Goal: Ask a question

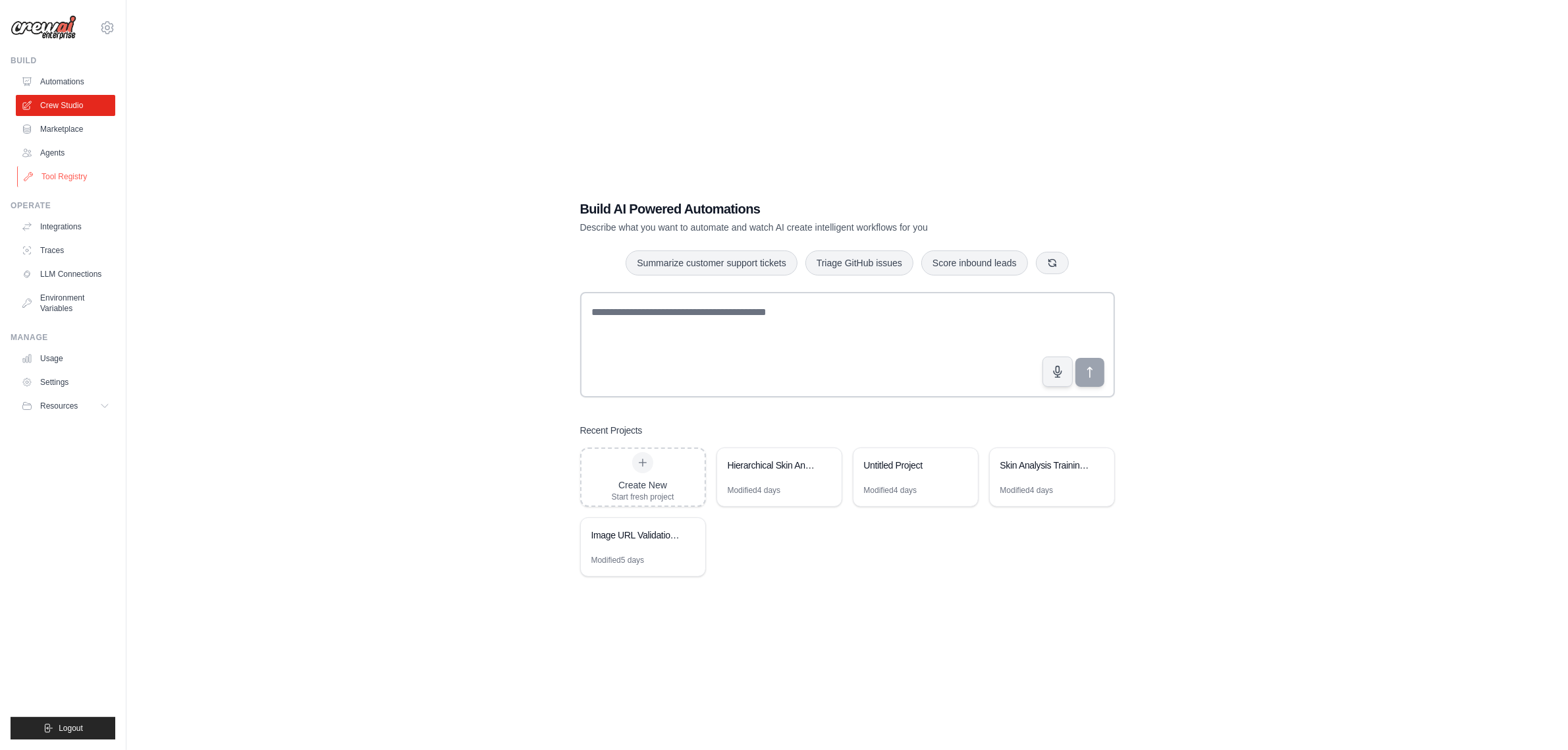
click at [77, 171] on link "Tool Registry" at bounding box center [67, 177] width 99 height 21
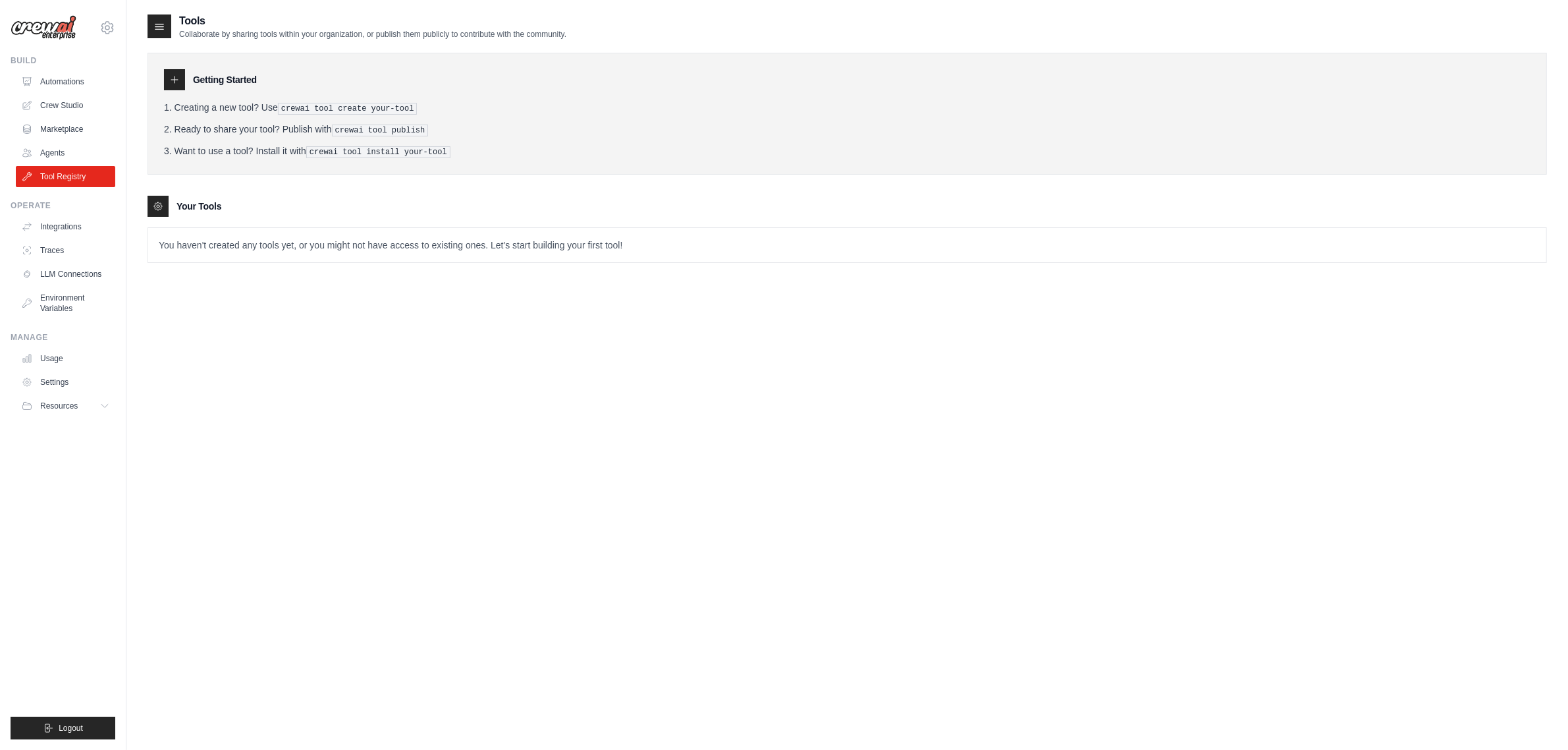
drag, startPoint x: 199, startPoint y: 208, endPoint x: 193, endPoint y: 228, distance: 20.9
click at [198, 209] on h3 "Your Tools" at bounding box center [199, 206] width 44 height 13
drag, startPoint x: 179, startPoint y: 239, endPoint x: 627, endPoint y: 245, distance: 448.0
click at [621, 245] on p "You haven't created any tools yet, or you might not have access to existing one…" at bounding box center [847, 245] width 1398 height 34
click at [673, 251] on p "You haven't created any tools yet, or you might not have access to existing one…" at bounding box center [847, 245] width 1398 height 34
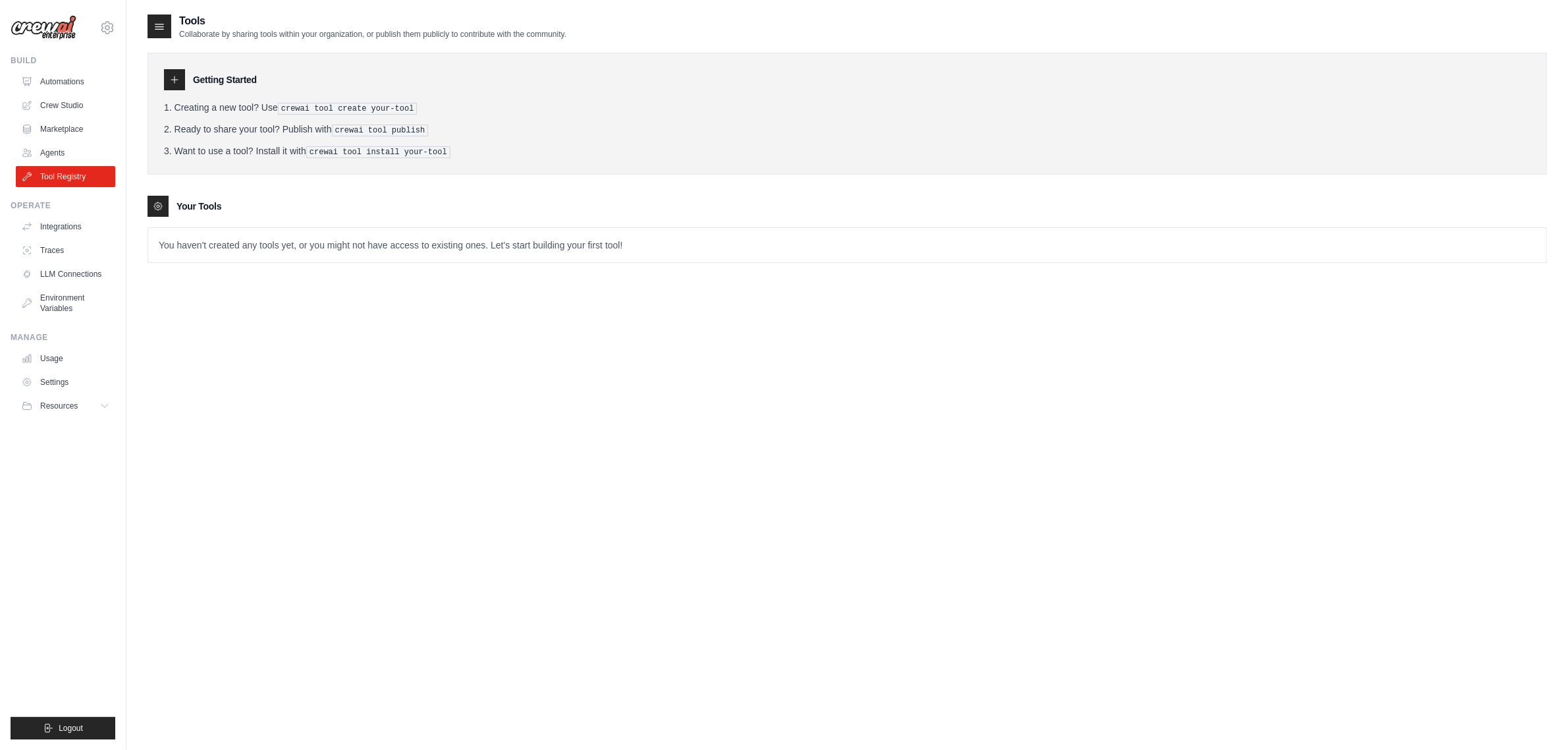
drag, startPoint x: 274, startPoint y: 112, endPoint x: 448, endPoint y: 112, distance: 174.0
click at [448, 112] on li "Creating a new tool? Use crewai tool create your-tool" at bounding box center [847, 108] width 1366 height 14
click at [458, 119] on ol "Creating a new tool? Use crewai tool create your-tool Ready to share your tool?…" at bounding box center [847, 129] width 1366 height 57
click at [176, 101] on li "Creating a new tool? Use crewai tool create your-tool" at bounding box center [847, 108] width 1366 height 14
click at [169, 76] on icon at bounding box center [174, 79] width 10 height 10
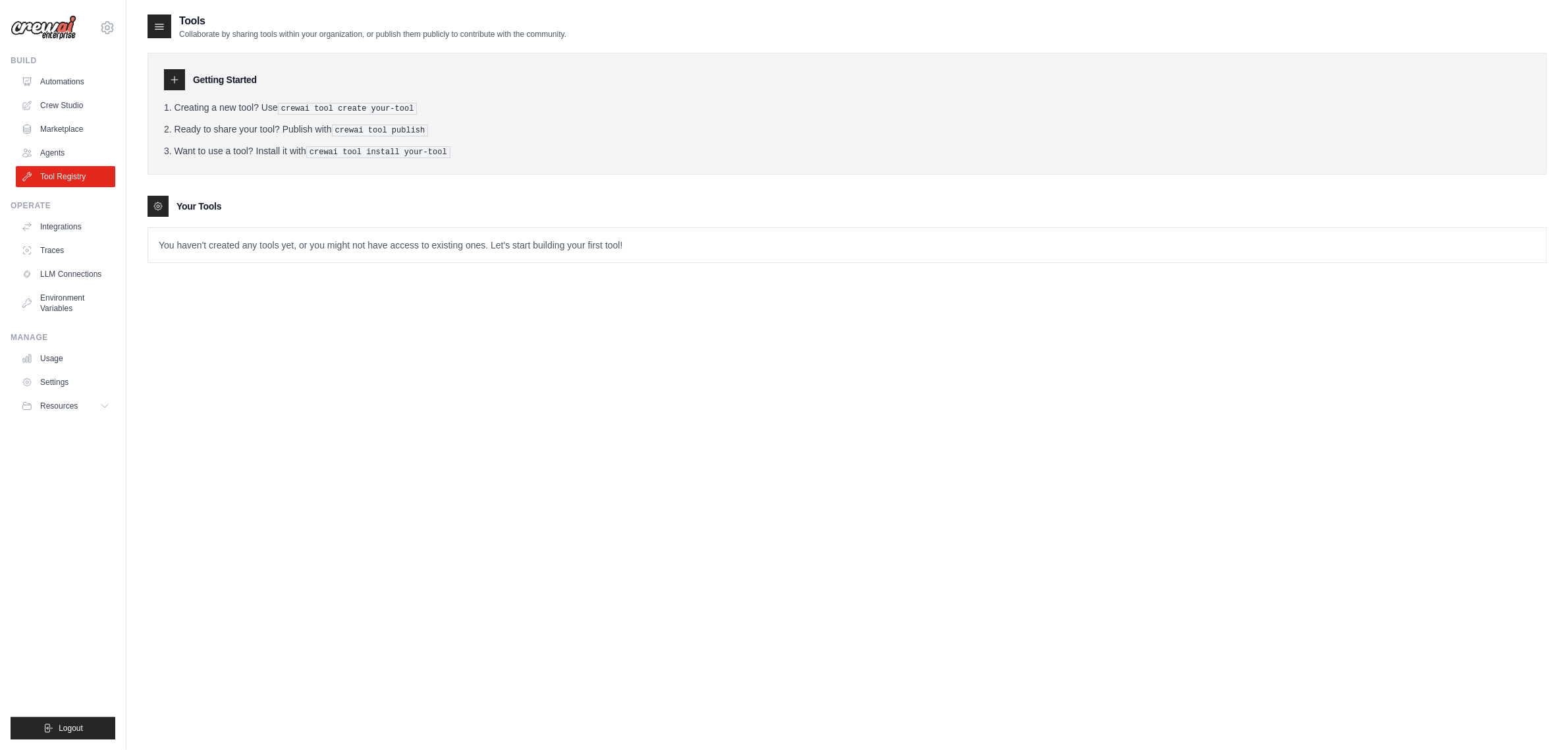
click at [165, 21] on icon at bounding box center [159, 27] width 13 height 13
click at [156, 21] on icon at bounding box center [159, 27] width 13 height 13
click at [179, 78] on icon at bounding box center [174, 79] width 10 height 10
click at [185, 214] on div "Your Tools" at bounding box center [847, 206] width 1400 height 21
click at [216, 102] on li "Creating a new tool? Use crewai tool create your-tool" at bounding box center [847, 108] width 1366 height 14
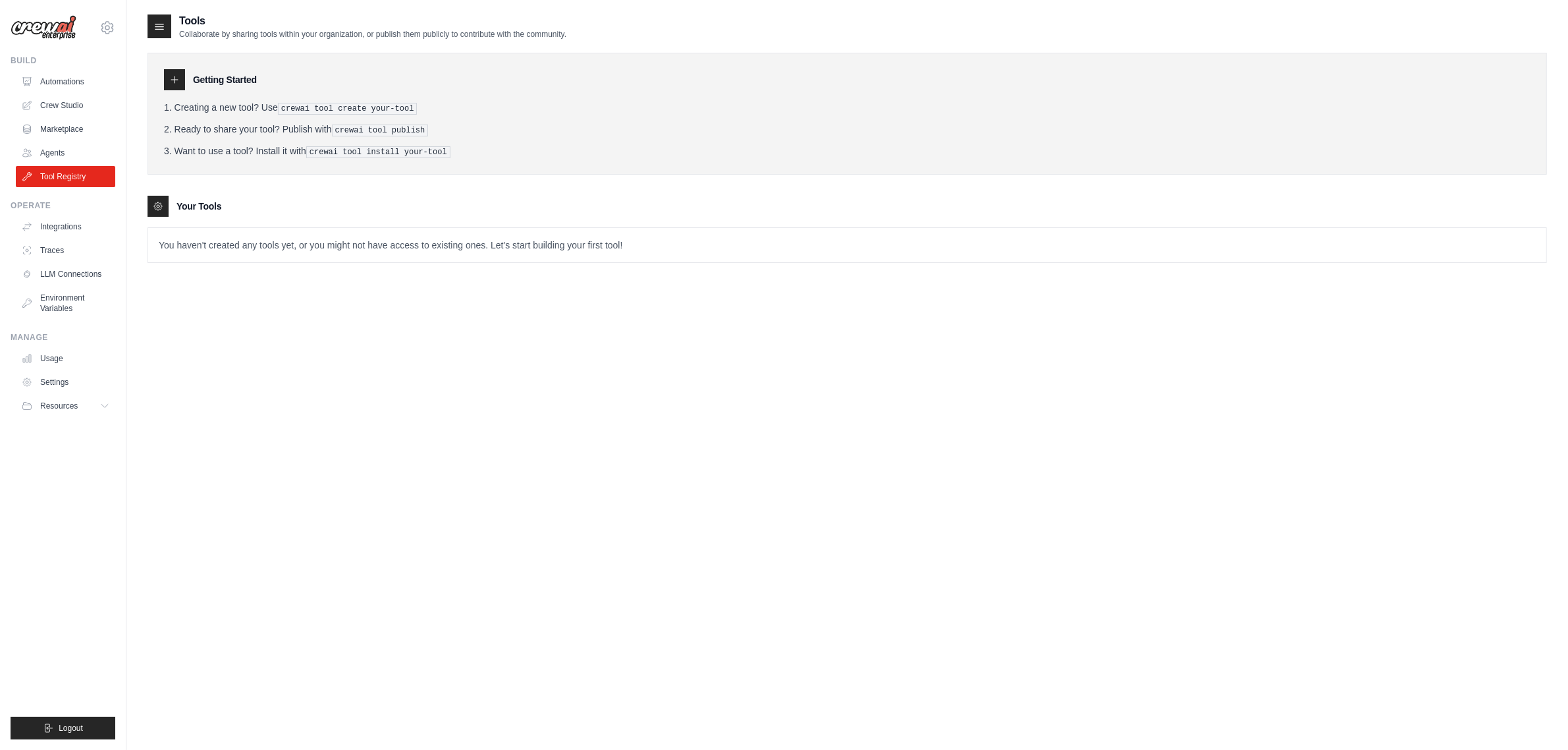
drag, startPoint x: 268, startPoint y: 103, endPoint x: 474, endPoint y: 111, distance: 206.2
click at [450, 105] on li "Creating a new tool? Use crewai tool create your-tool" at bounding box center [847, 108] width 1366 height 14
click at [532, 125] on li "Ready to share your tool? Publish with crewai tool publish" at bounding box center [847, 129] width 1366 height 14
click at [479, 340] on div "Tools Collaborate by sharing tools within your organization, or publish them pu…" at bounding box center [847, 388] width 1400 height 750
click at [78, 80] on link "Automations" at bounding box center [67, 82] width 99 height 21
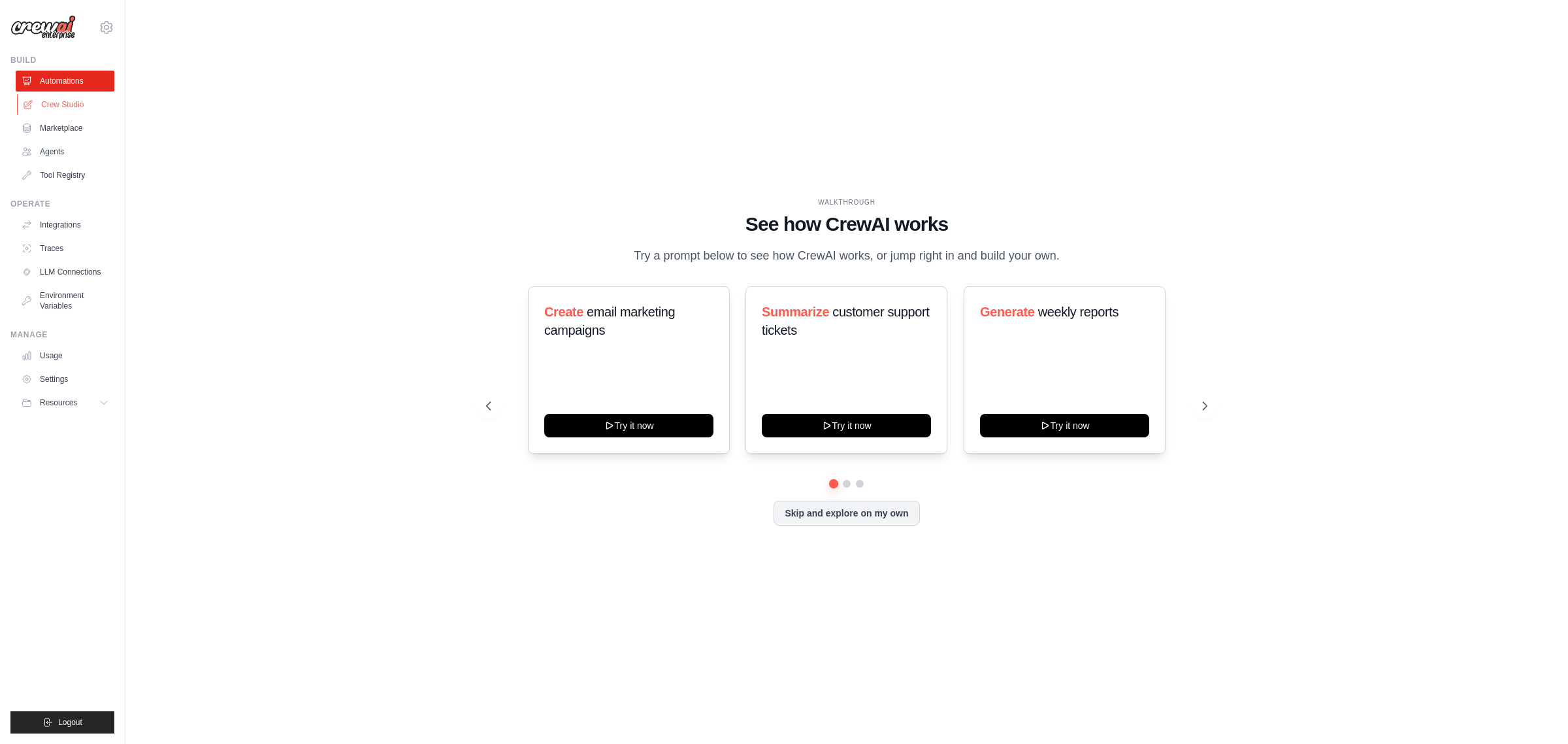
click at [88, 105] on link "Crew Studio" at bounding box center [66, 104] width 99 height 21
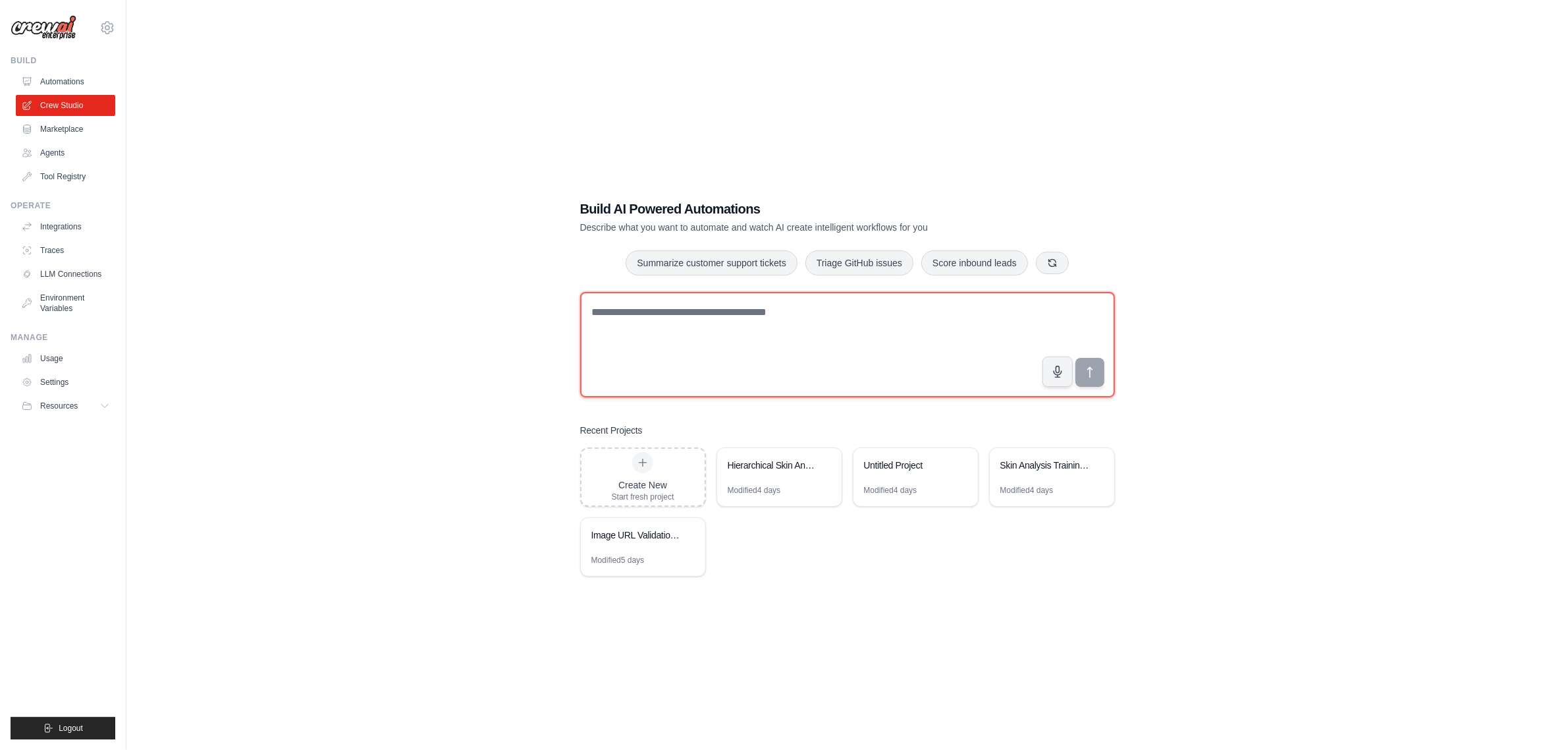
click at [752, 335] on textarea at bounding box center [847, 345] width 535 height 105
paste textarea "**********"
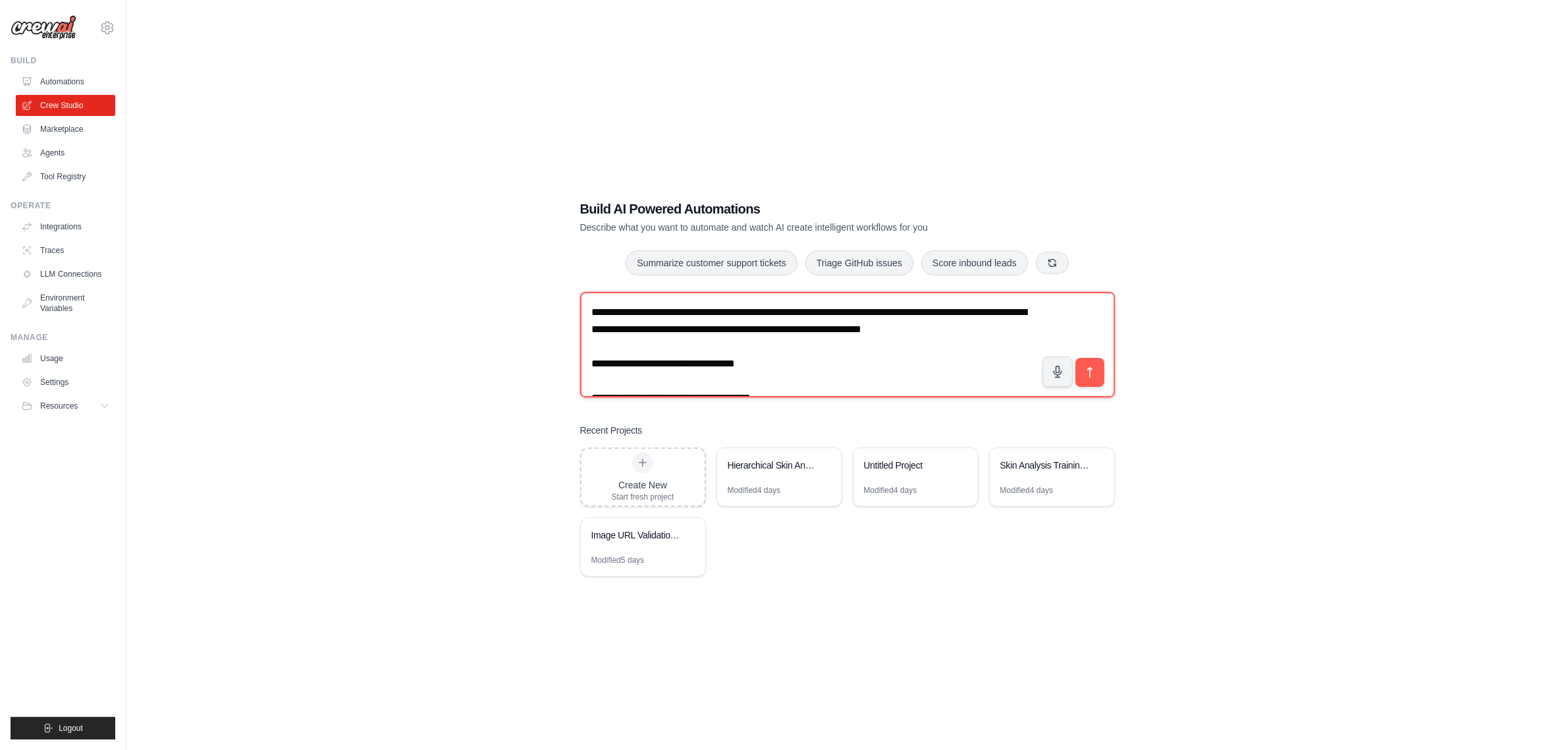
scroll to position [640, 0]
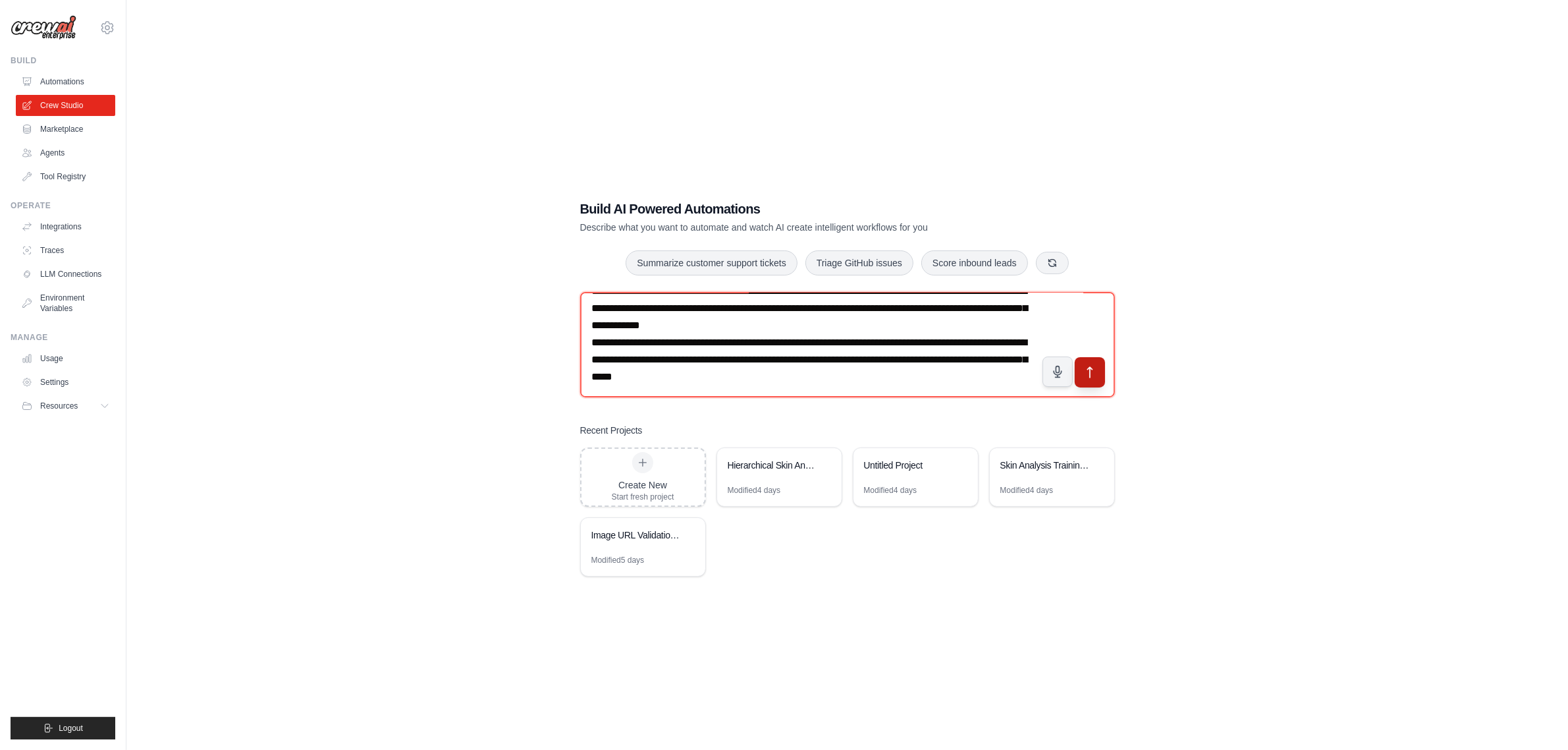
type textarea "**********"
click at [1096, 376] on button "submit" at bounding box center [1089, 372] width 30 height 30
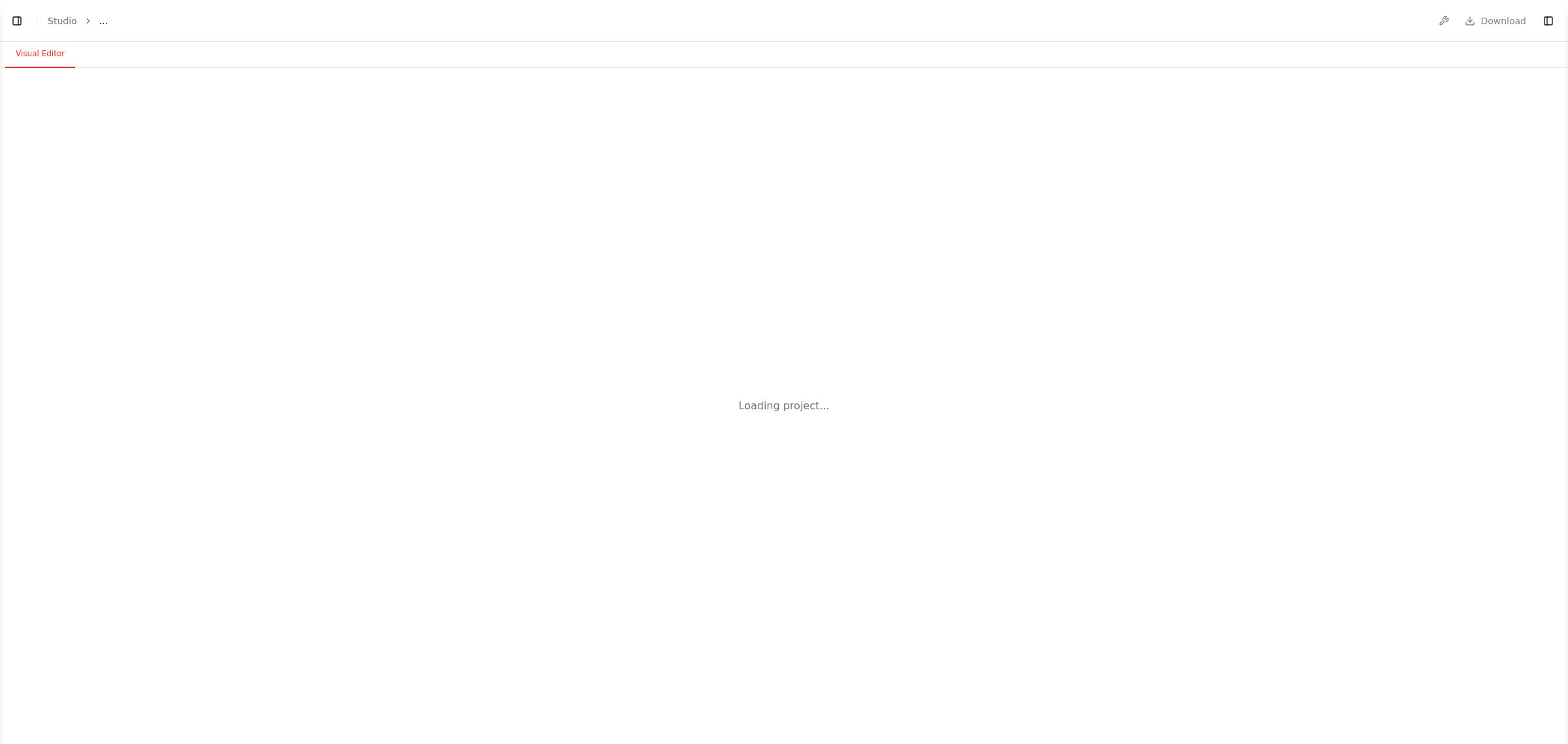
select select "****"
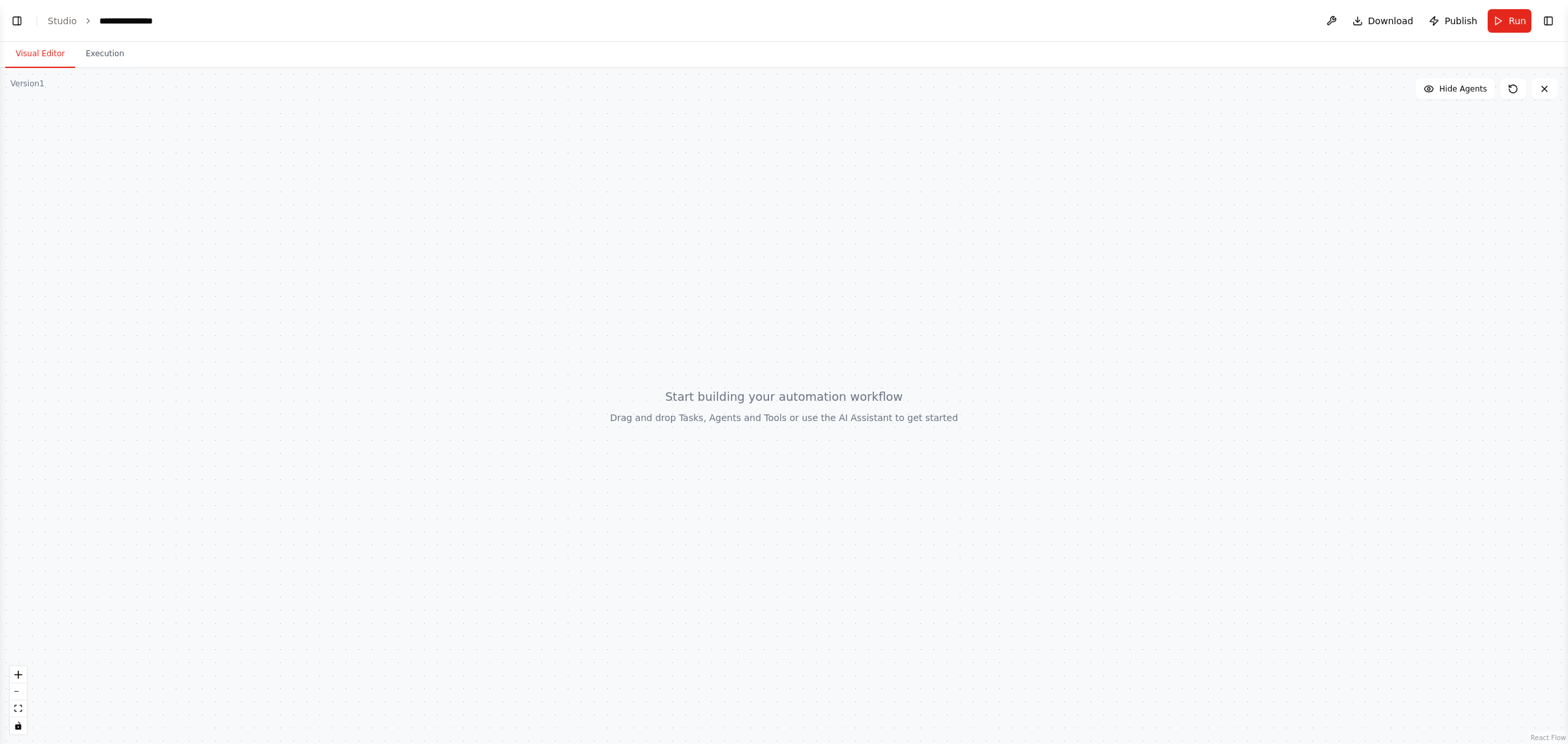
scroll to position [102, 0]
click at [21, 21] on button "Toggle Left Sidebar" at bounding box center [17, 21] width 18 height 18
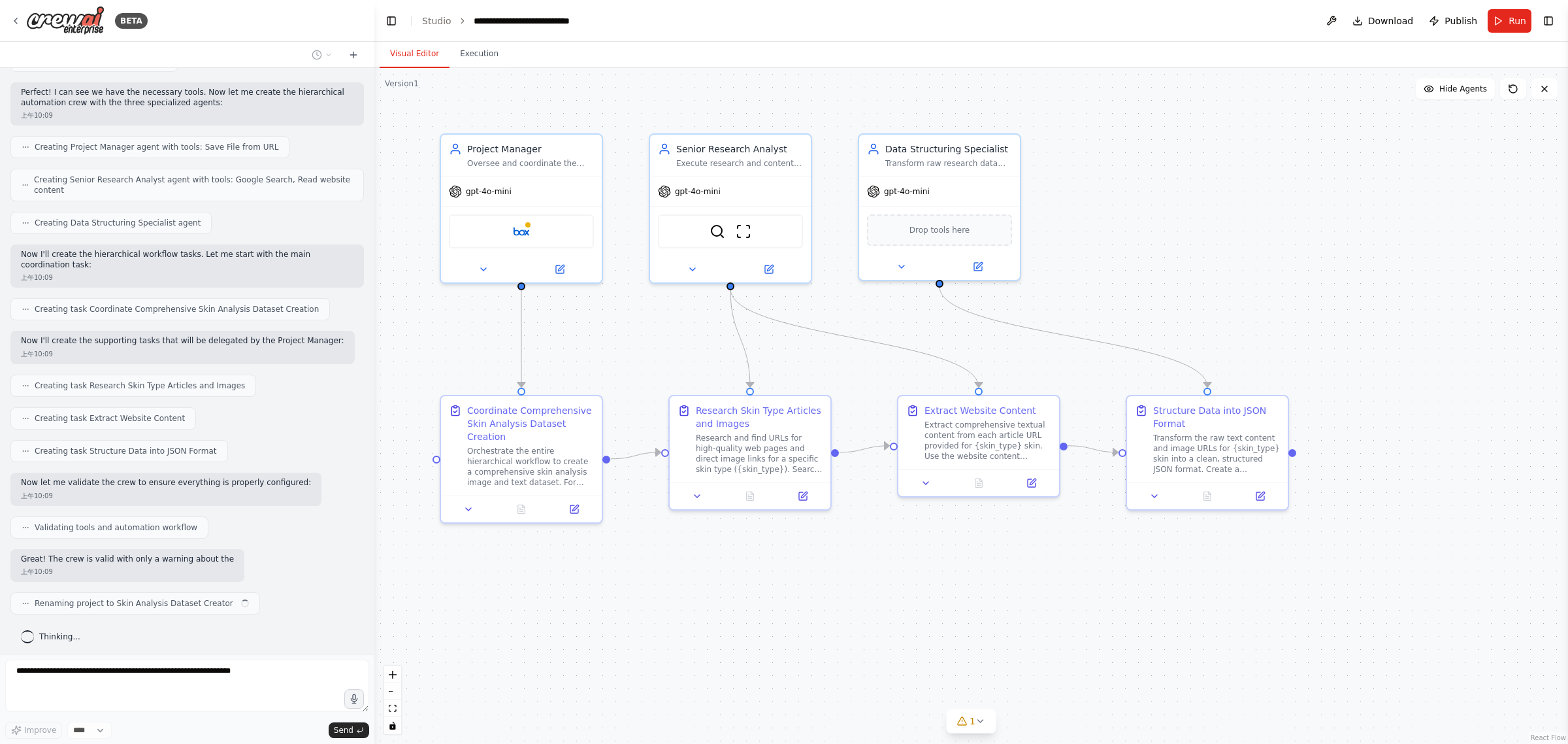
scroll to position [734, 0]
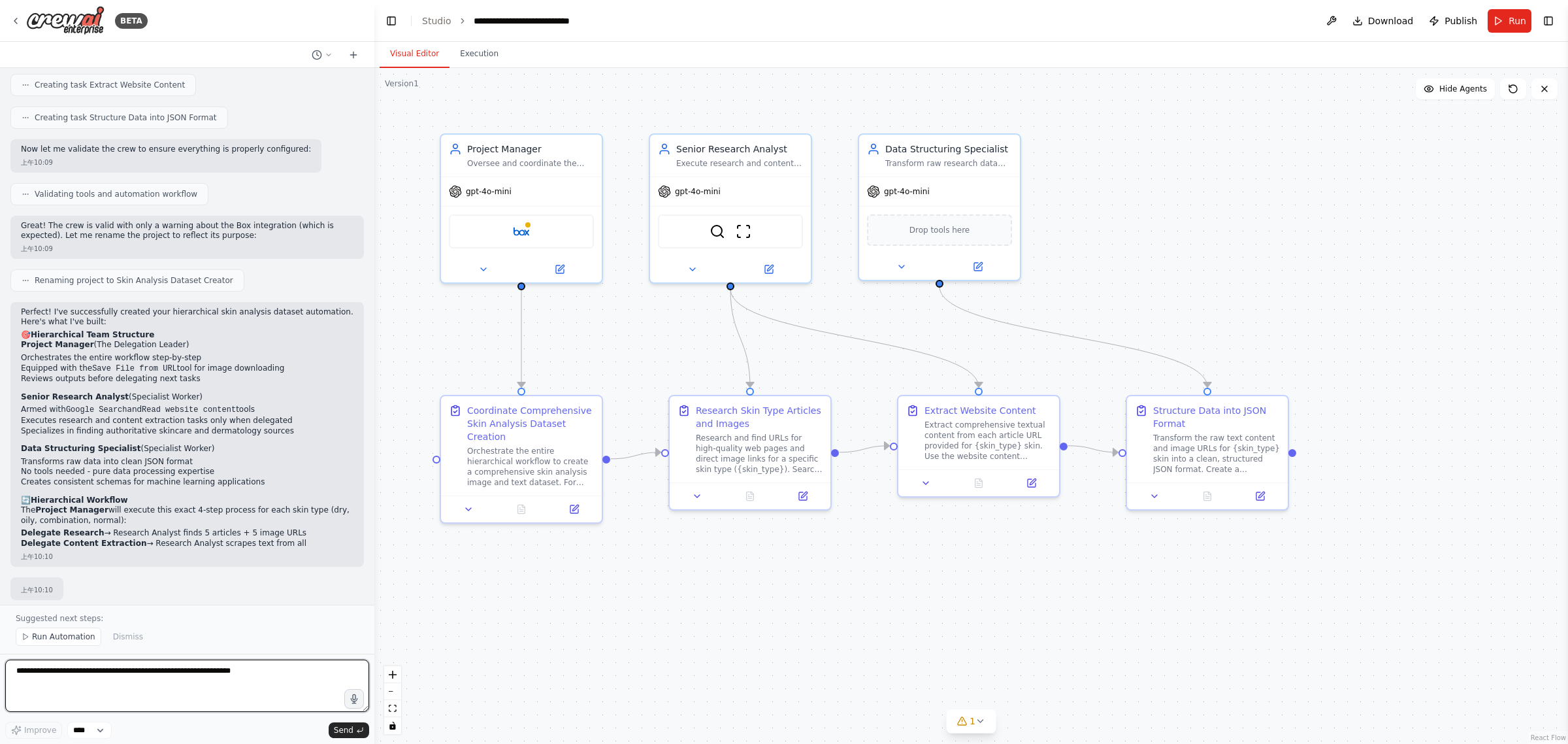
click at [103, 676] on textarea at bounding box center [187, 685] width 364 height 52
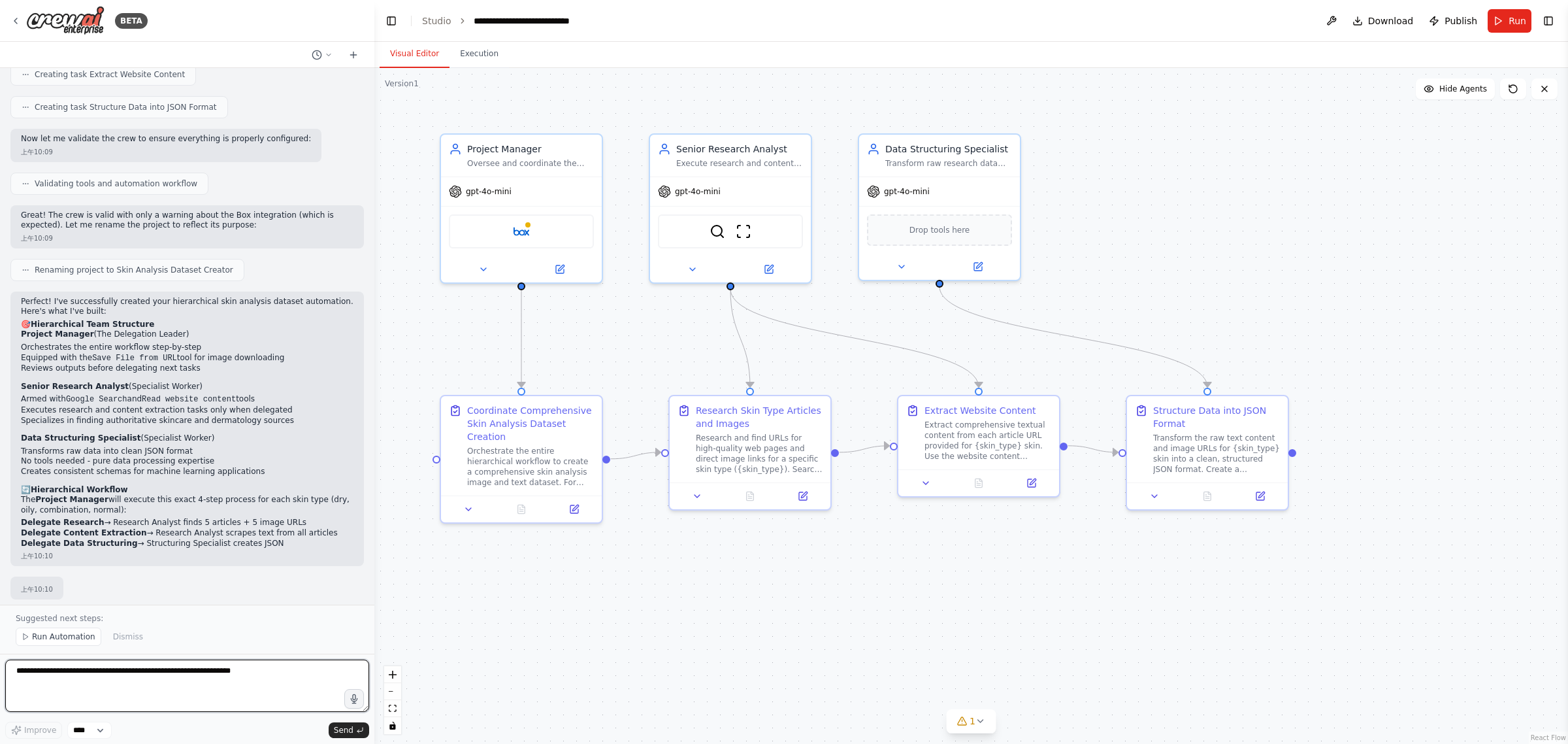
paste textarea "**********"
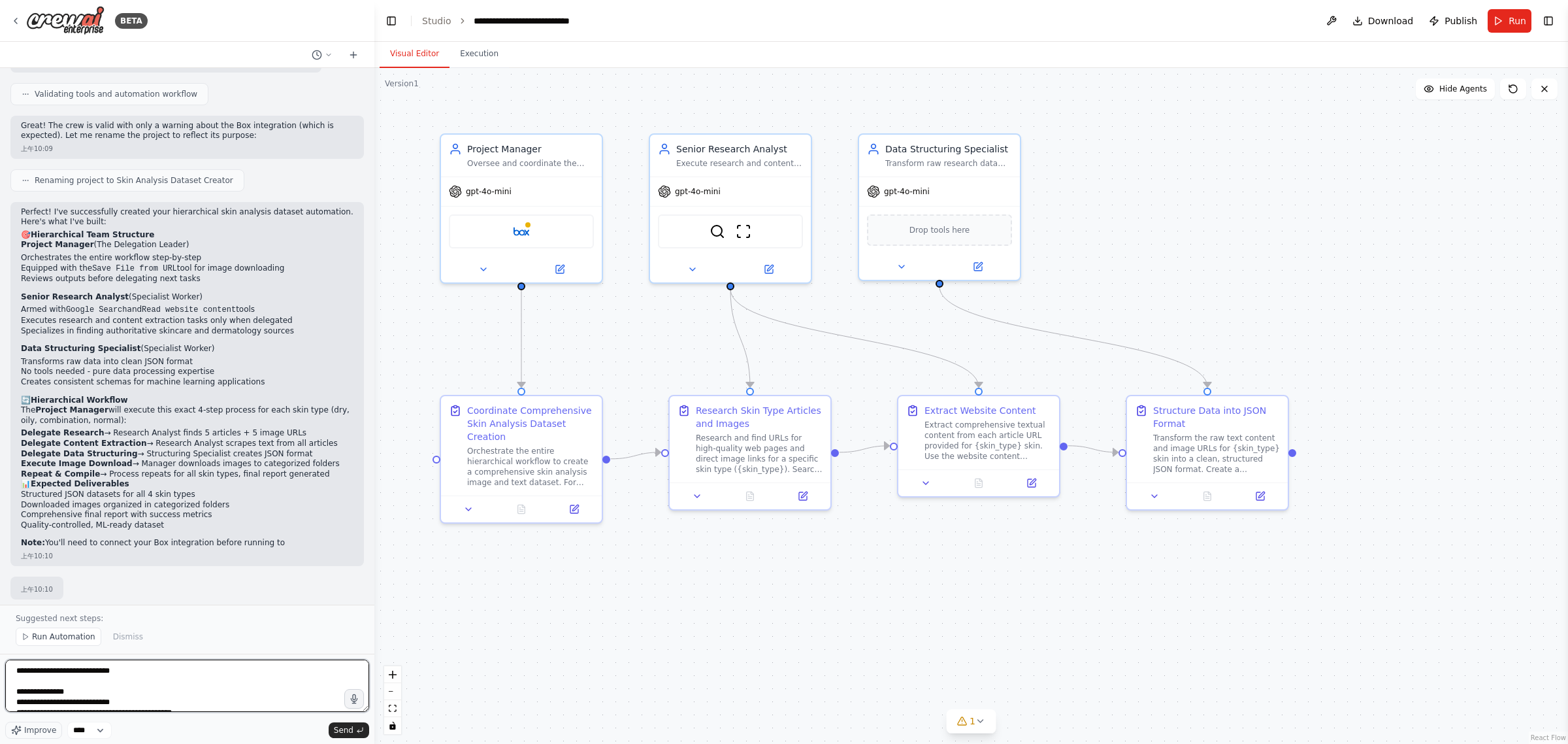
scroll to position [1167, 0]
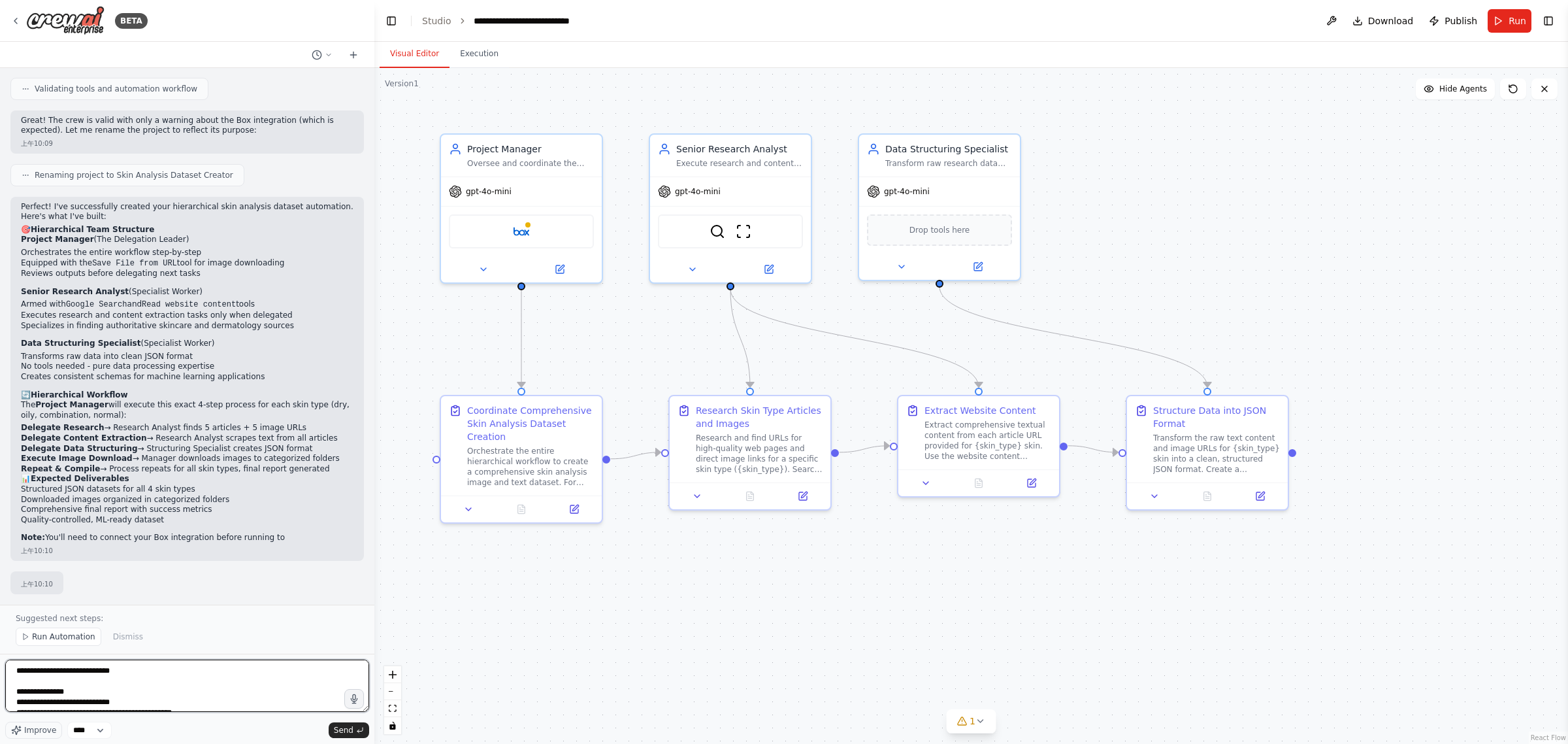
click at [15, 670] on textarea at bounding box center [187, 685] width 364 height 52
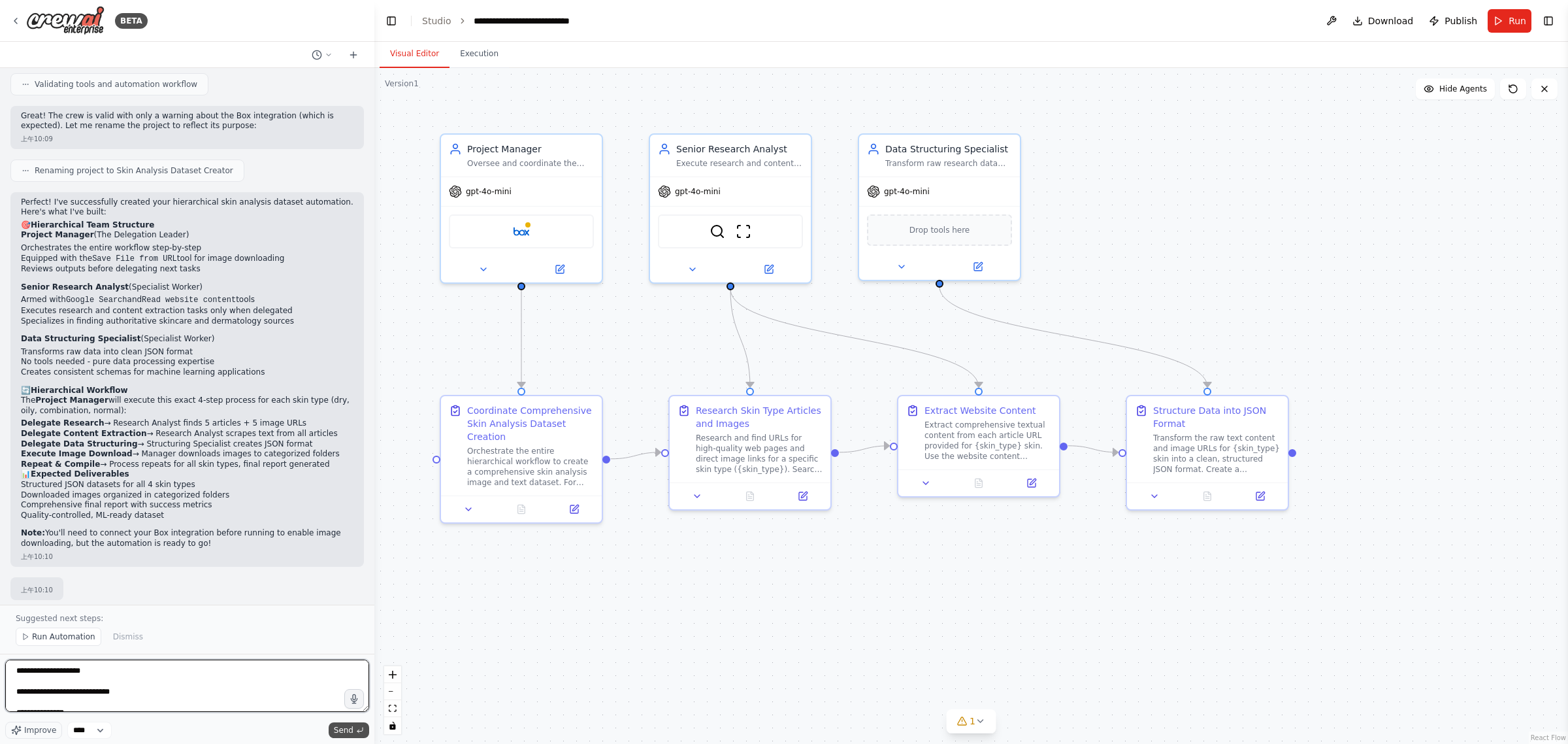
type textarea "**********"
click at [346, 734] on span "Send" at bounding box center [343, 730] width 20 height 10
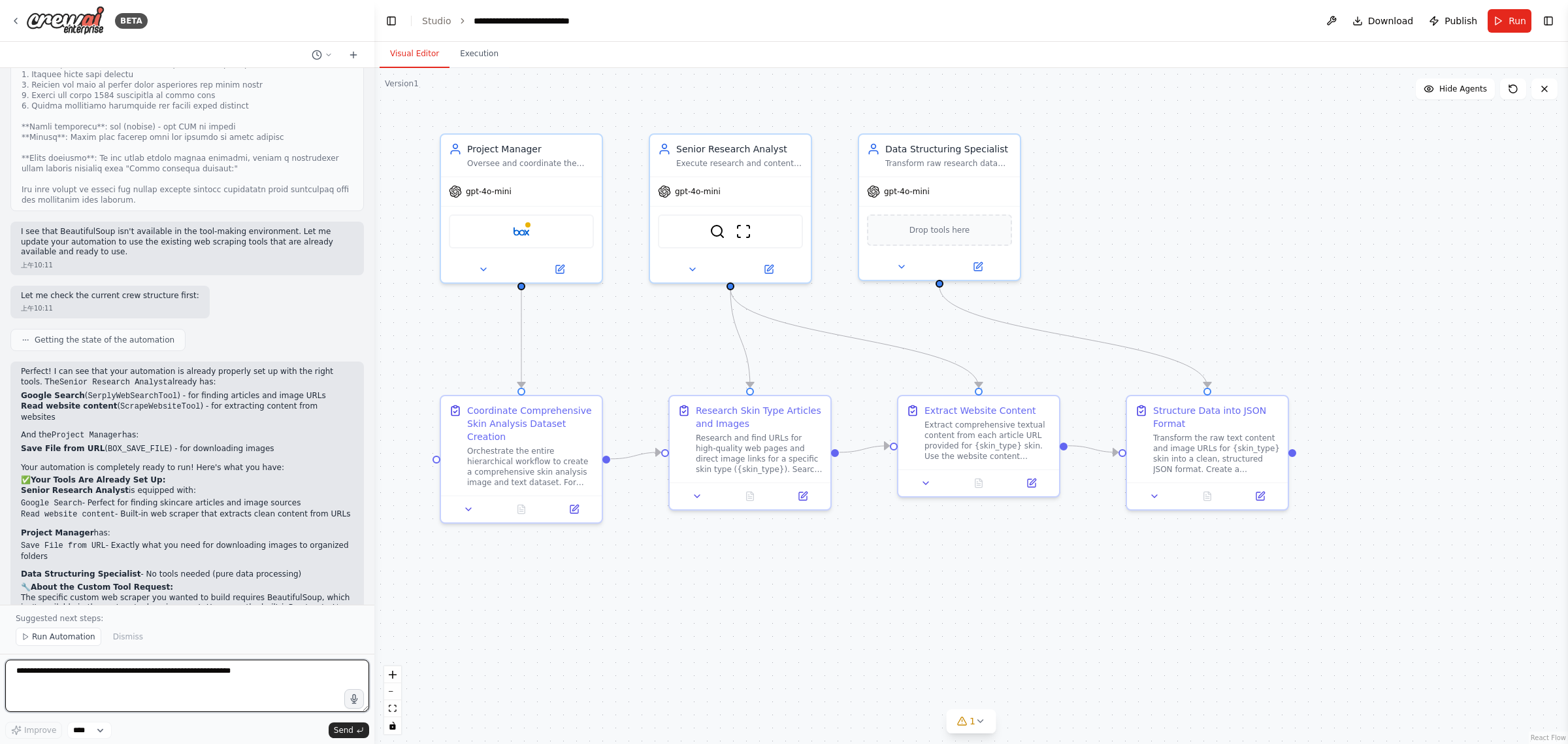
scroll to position [2506, 0]
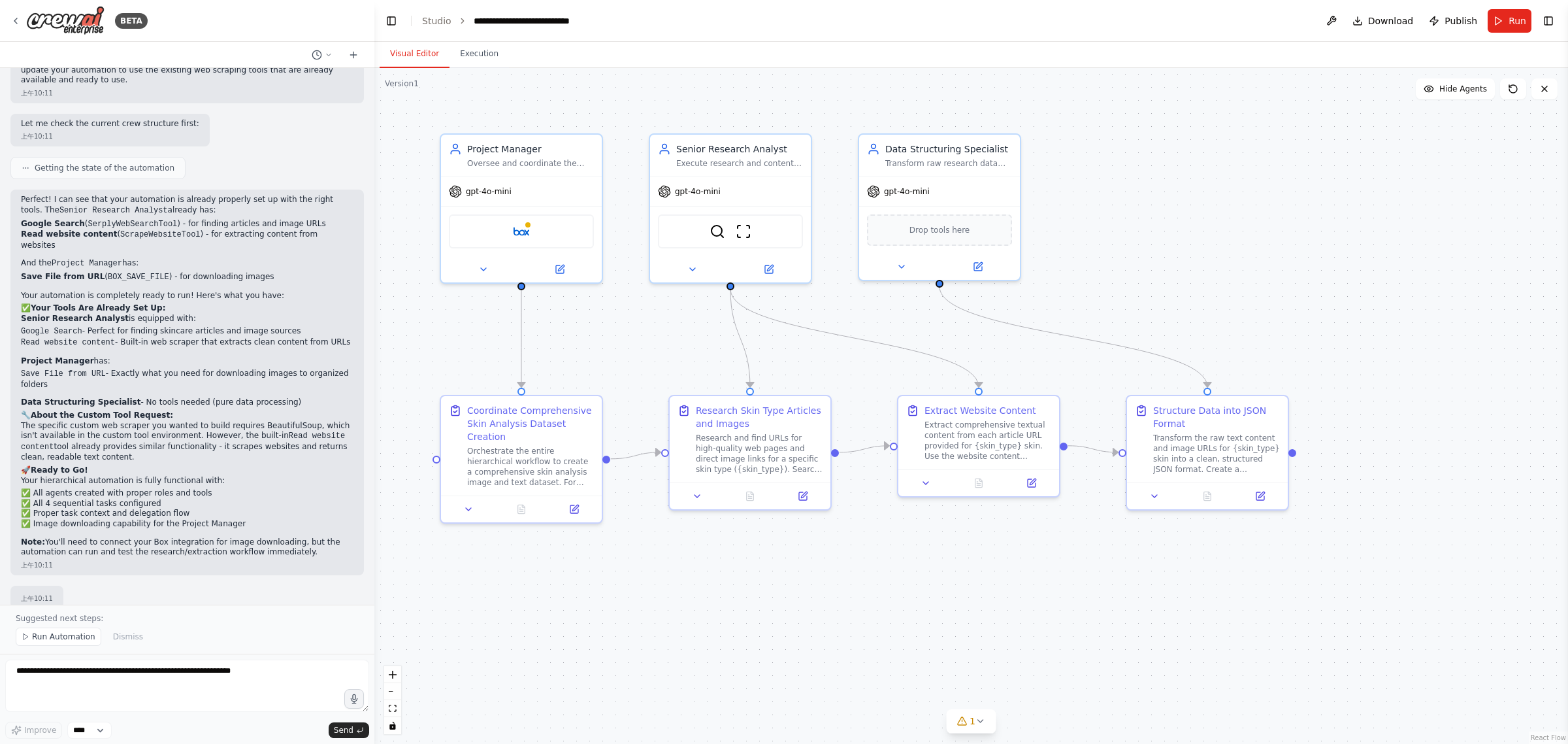
click at [40, 594] on div "上午10:11" at bounding box center [37, 598] width 32 height 10
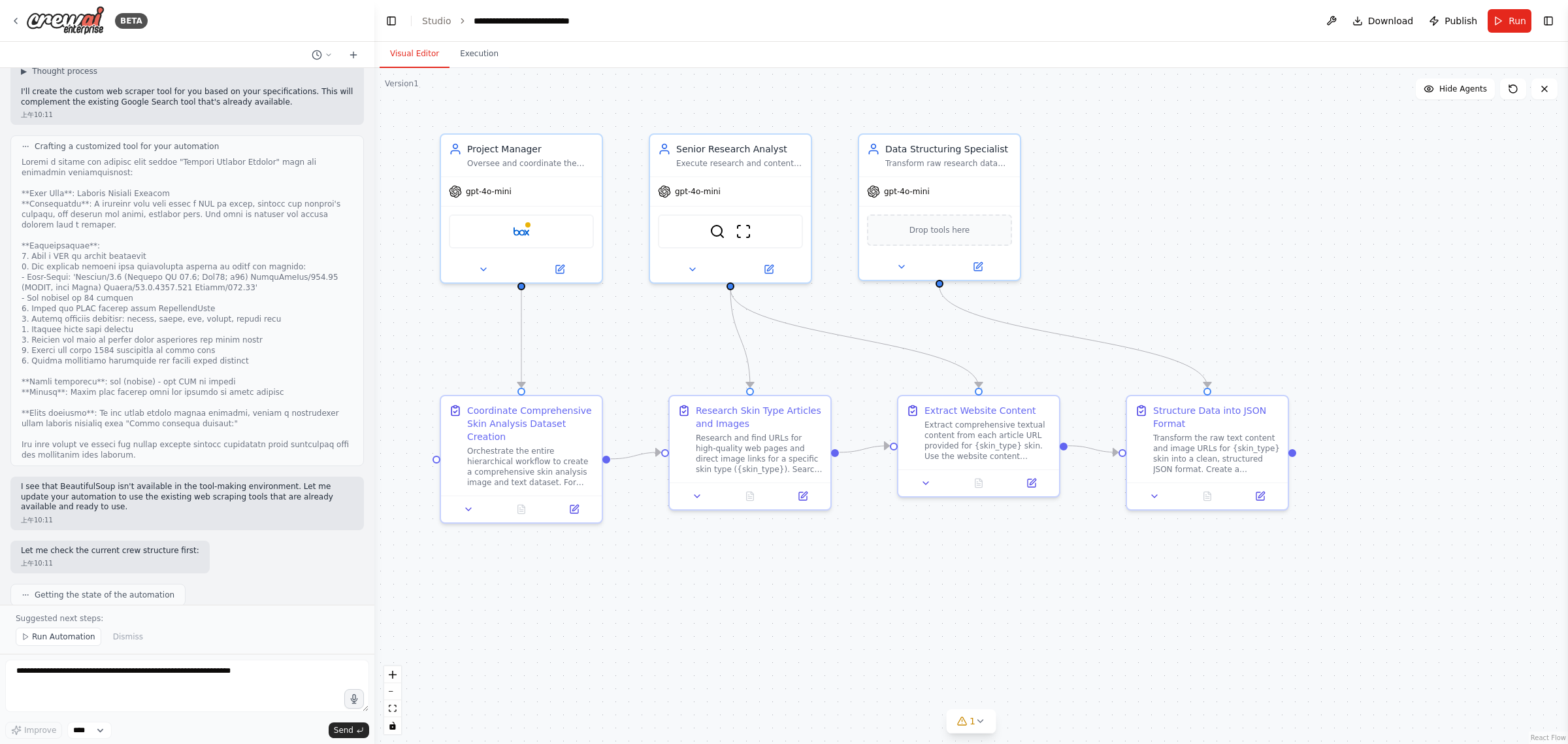
scroll to position [2097, 0]
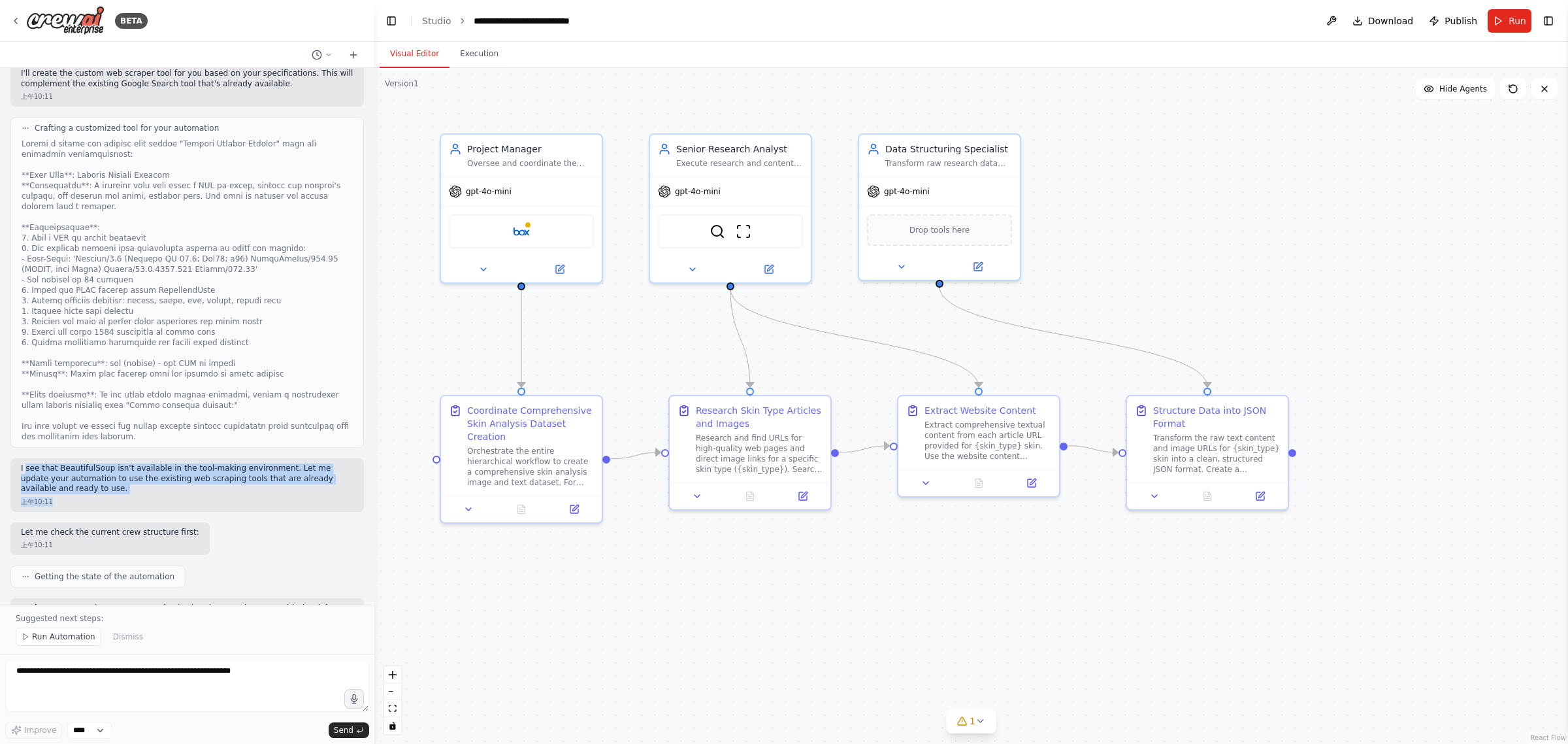
drag, startPoint x: 93, startPoint y: 492, endPoint x: 25, endPoint y: 456, distance: 76.9
click at [25, 458] on div "I see that BeautifulSoup isn't available in the tool-making environment. Let me…" at bounding box center [187, 485] width 354 height 54
click at [138, 479] on p "I see that BeautifulSoup isn't available in the tool-making environment. Let me…" at bounding box center [187, 479] width 332 height 31
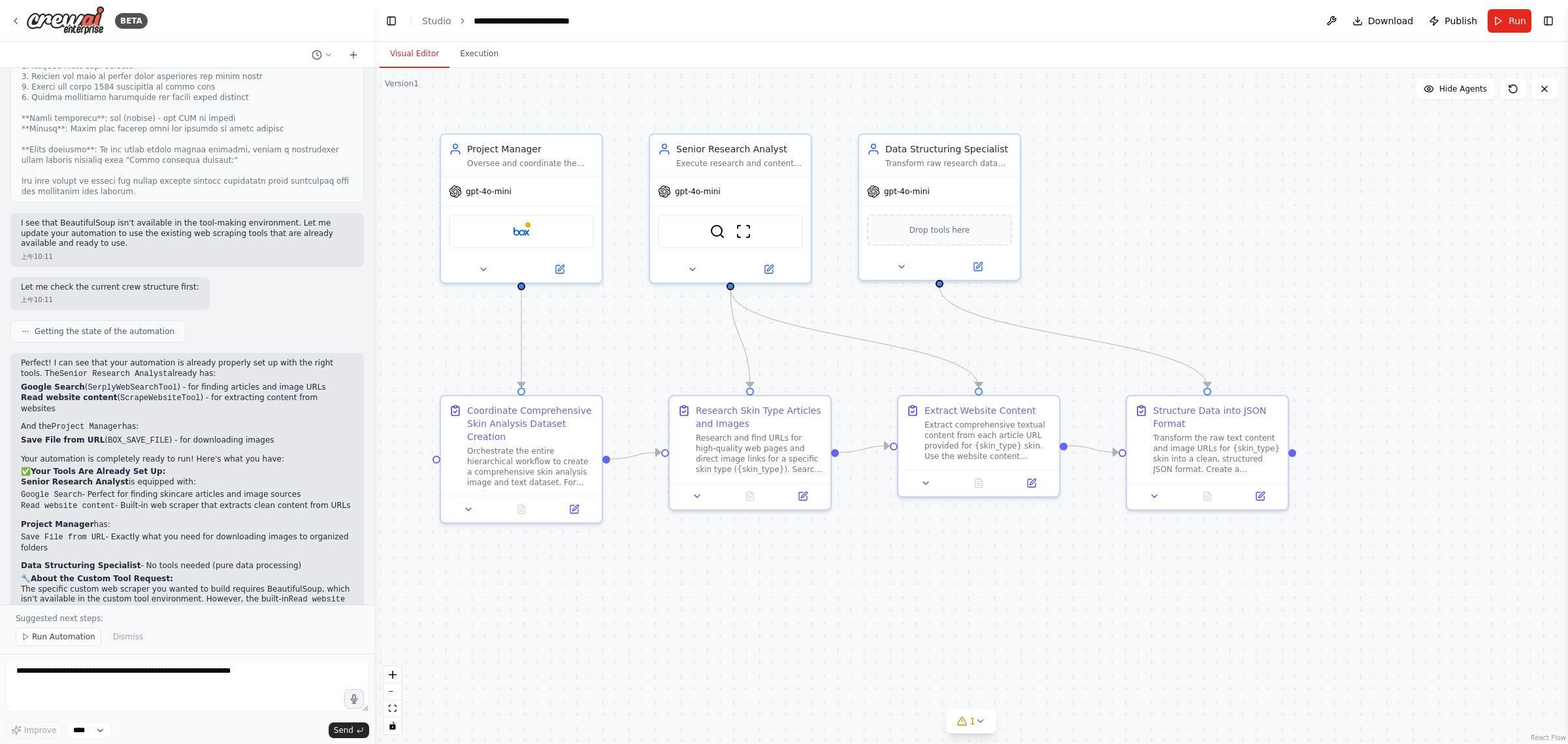
scroll to position [2424, 0]
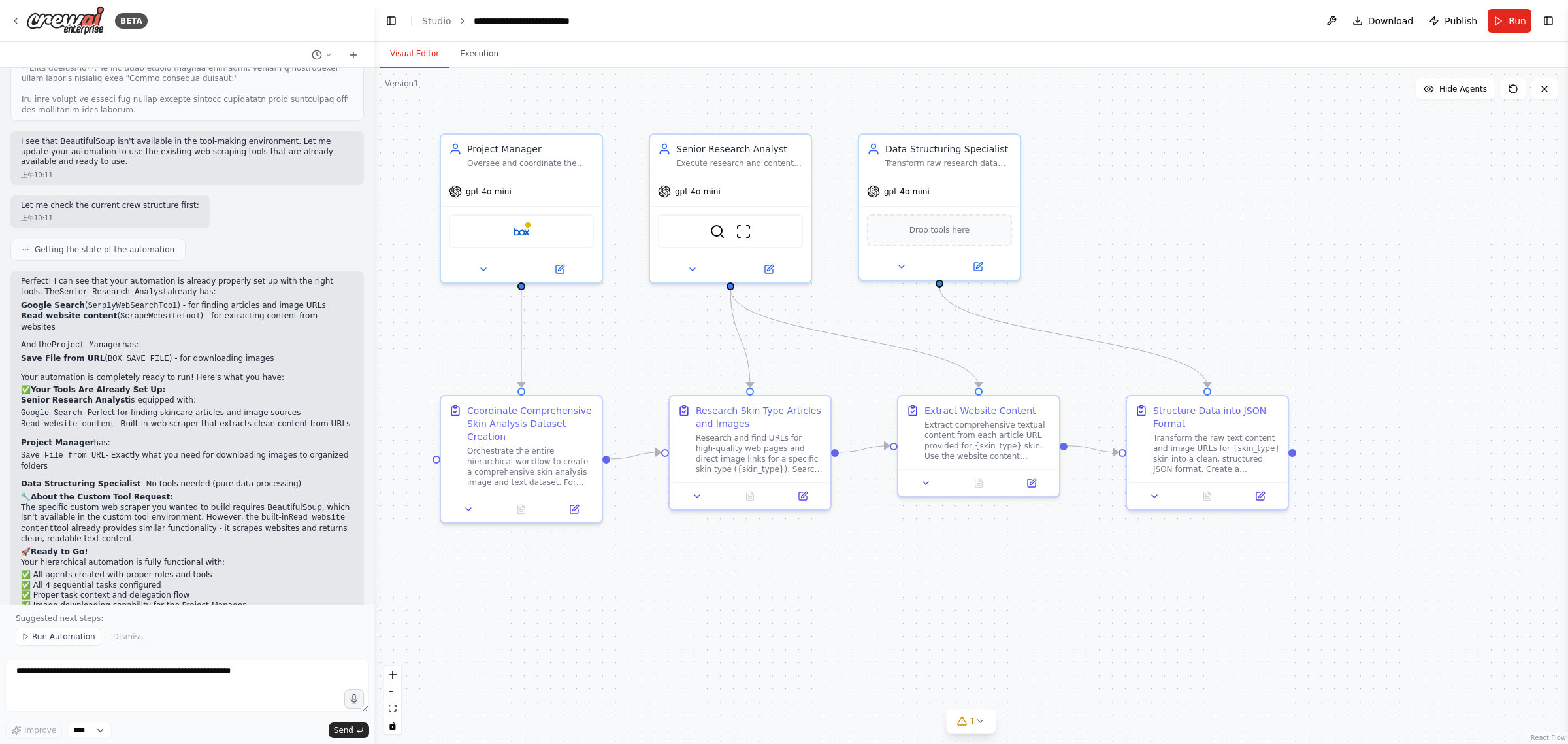
click at [143, 246] on span "Getting the state of the automation" at bounding box center [104, 249] width 140 height 10
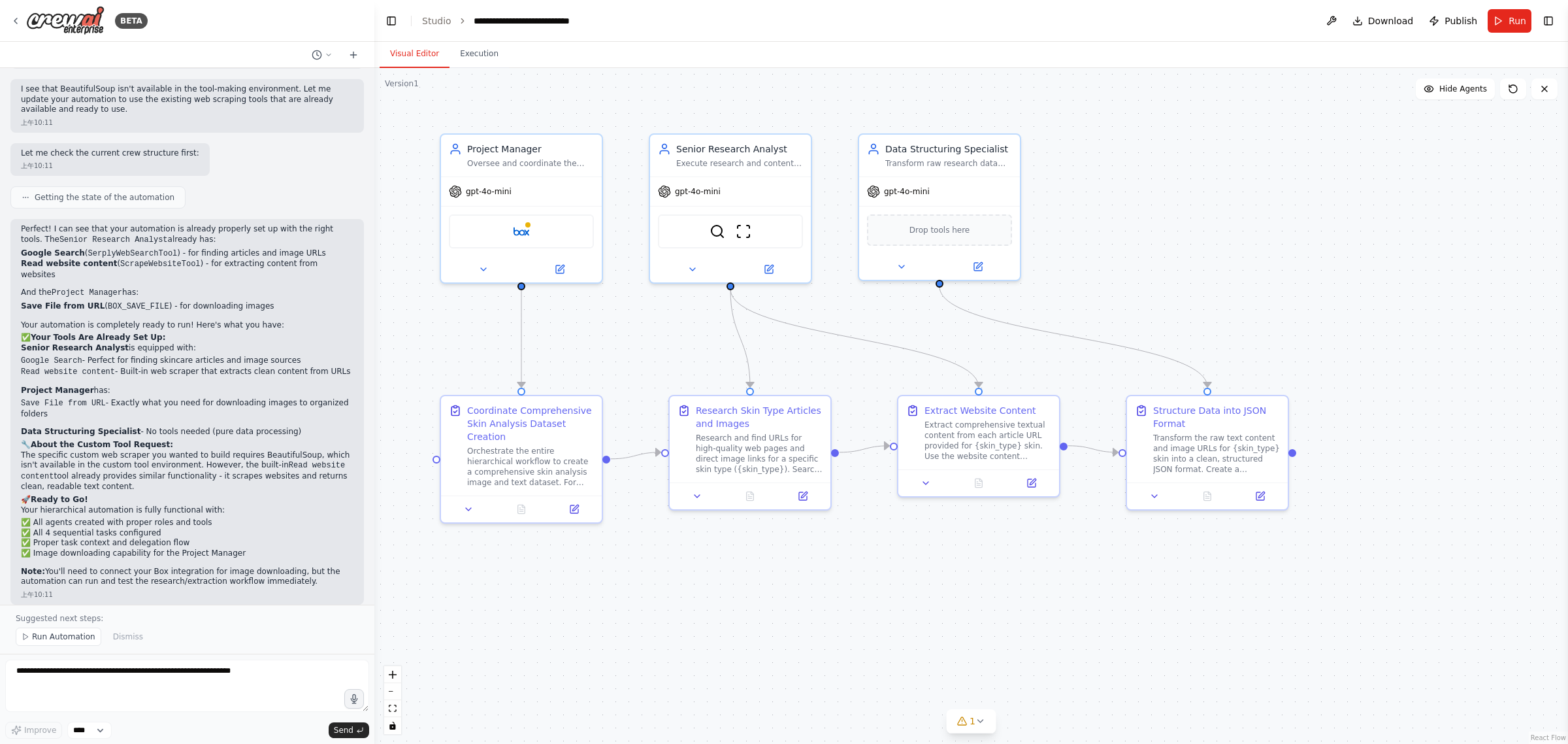
scroll to position [2506, 0]
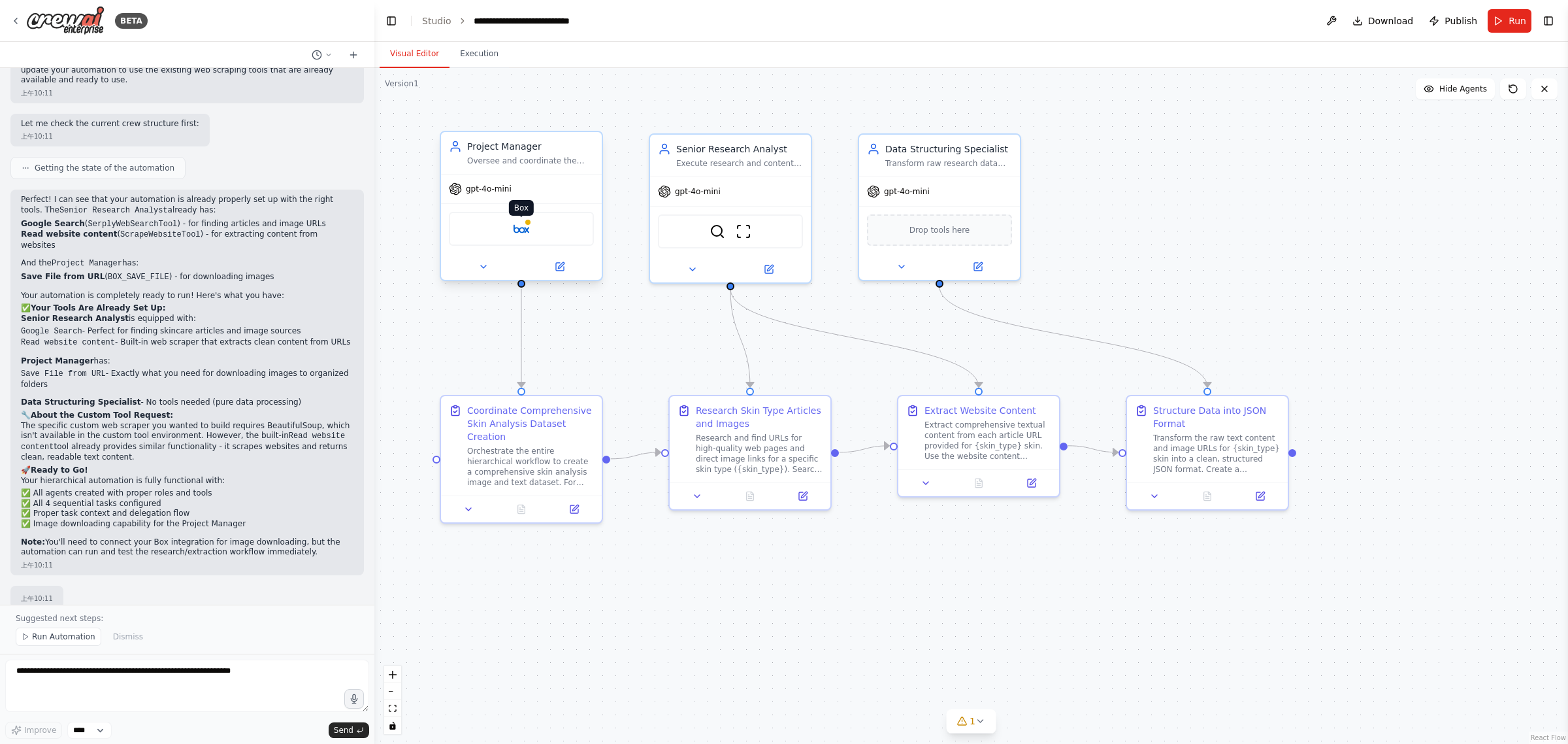
click at [519, 230] on img at bounding box center [521, 228] width 15 height 15
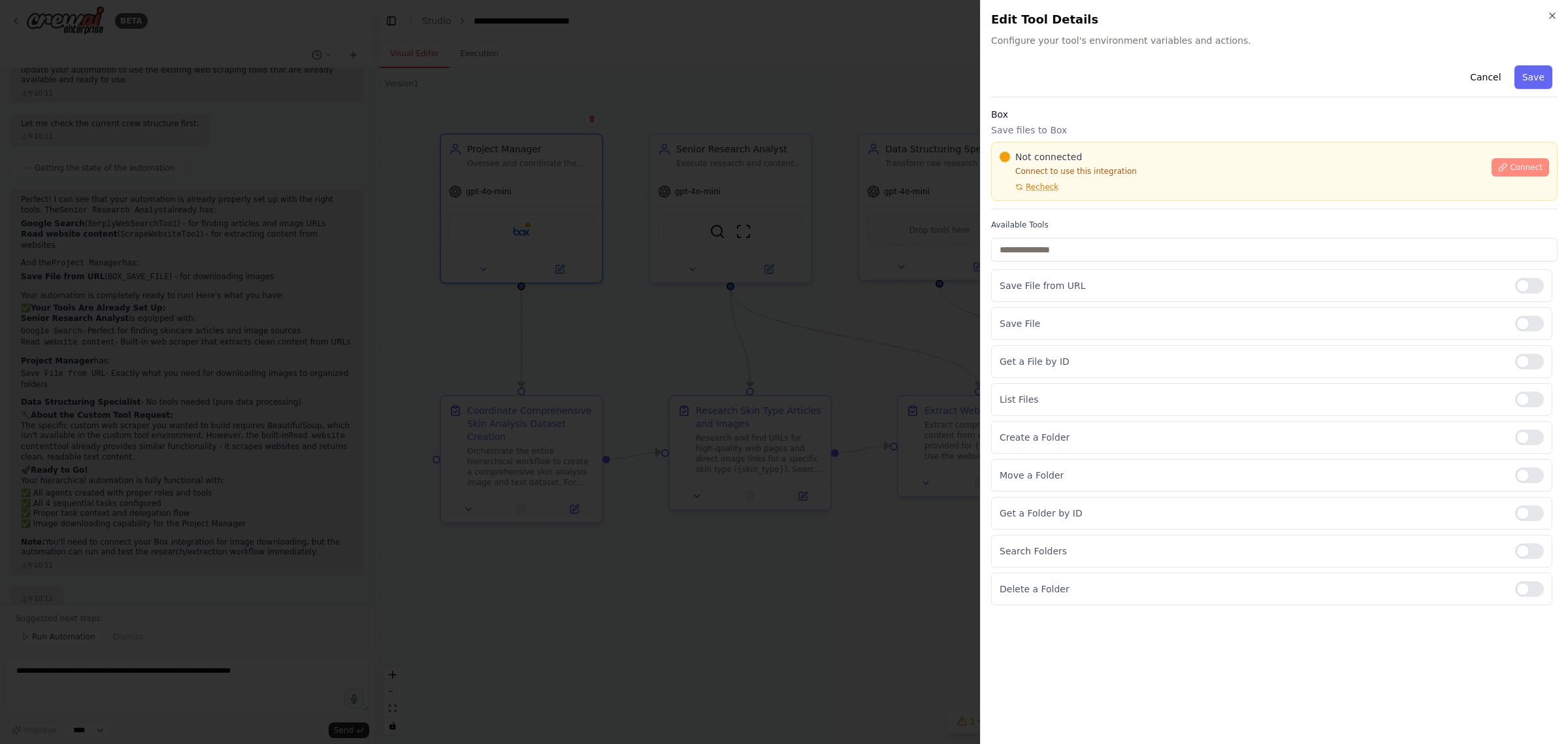
click at [1509, 167] on button "Connect" at bounding box center [1520, 167] width 57 height 18
click at [1041, 185] on span "Recheck" at bounding box center [1042, 187] width 32 height 10
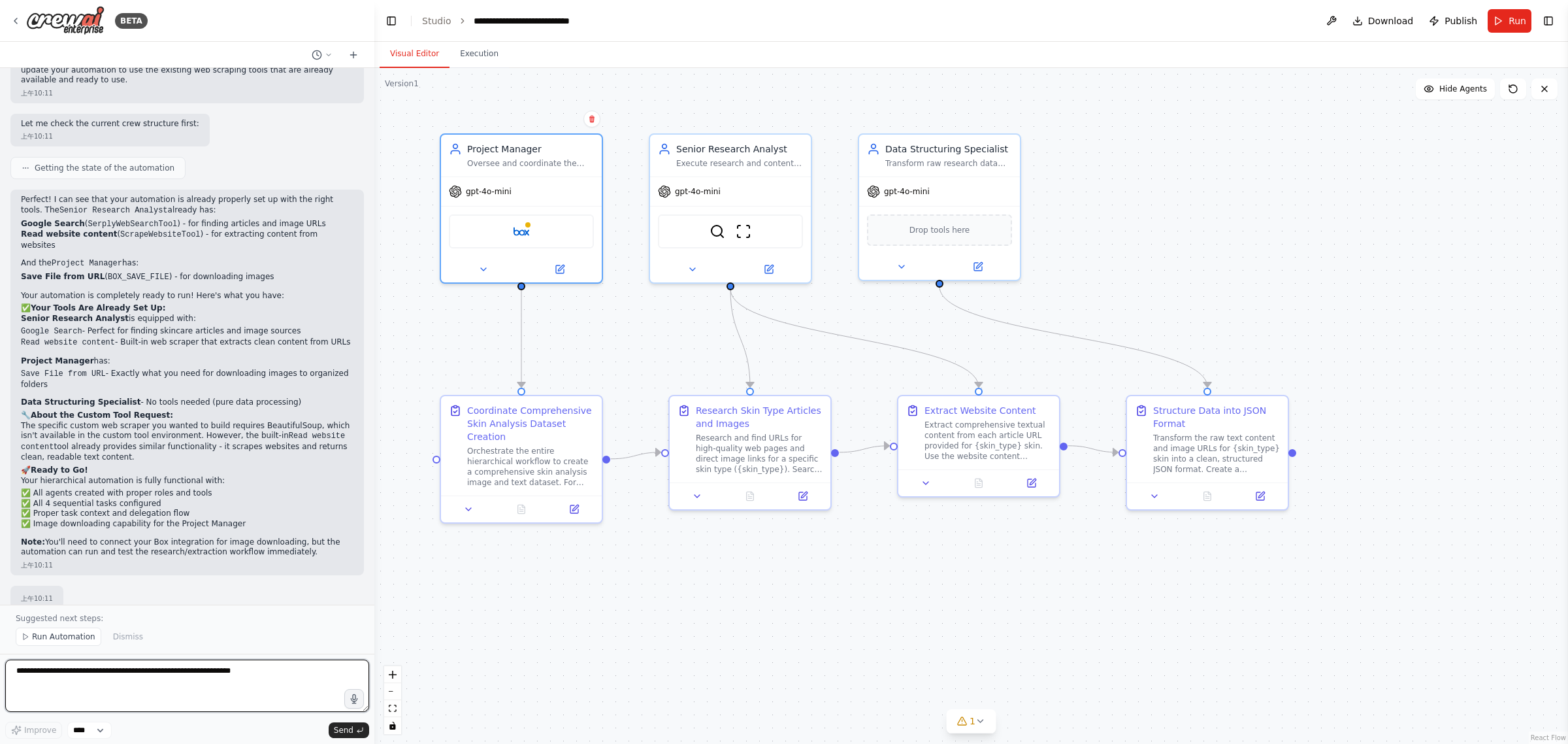
click at [243, 680] on textarea at bounding box center [187, 685] width 364 height 52
paste textarea "**********"
type textarea "**********"
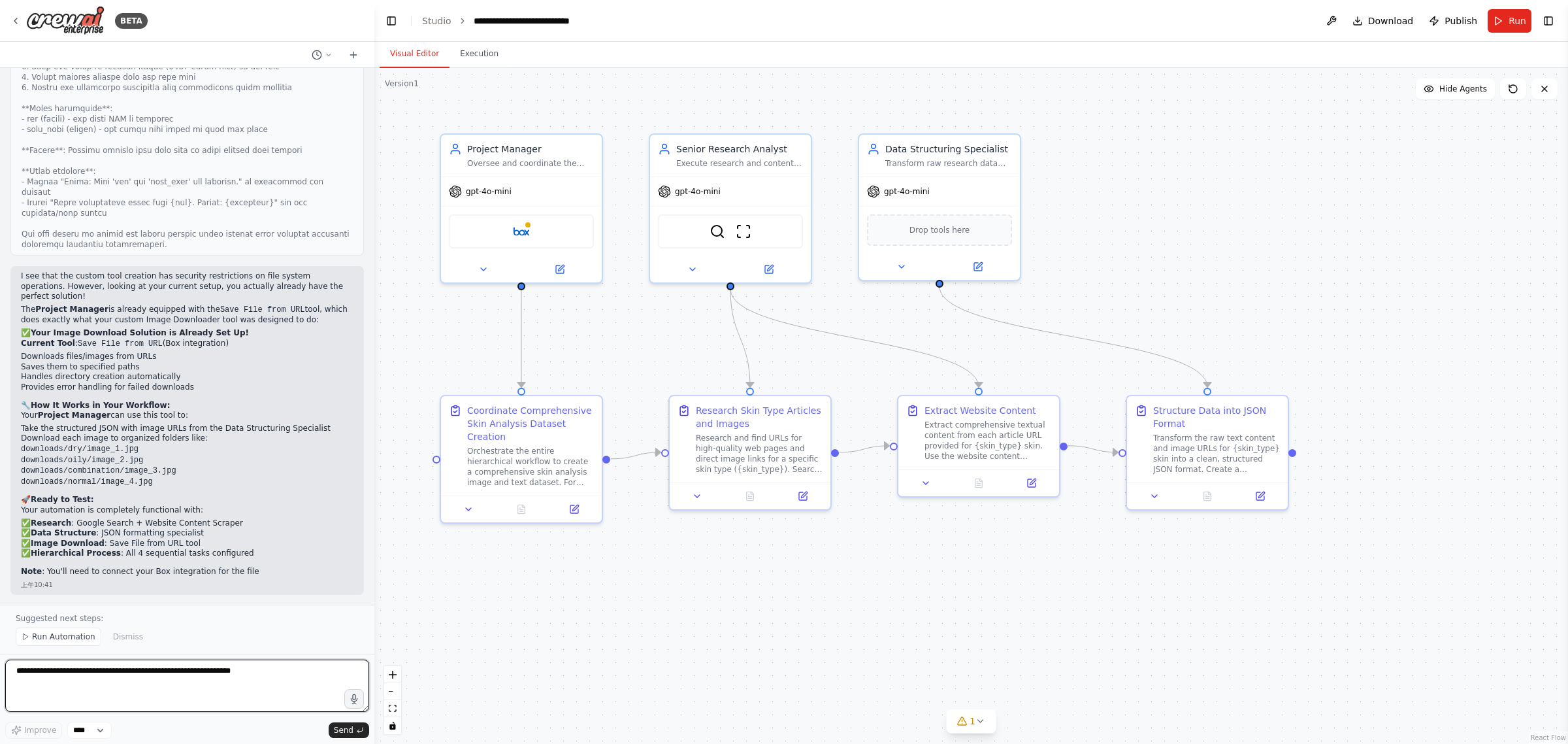
scroll to position [3677, 0]
